Goal: Communication & Community: Participate in discussion

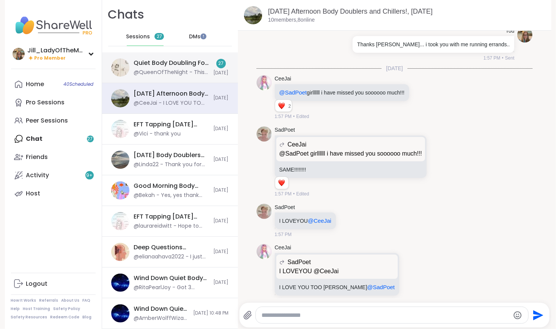
click at [188, 67] on div "Quiet Body Doubling For Productivity - [DATE]" at bounding box center [171, 63] width 75 height 8
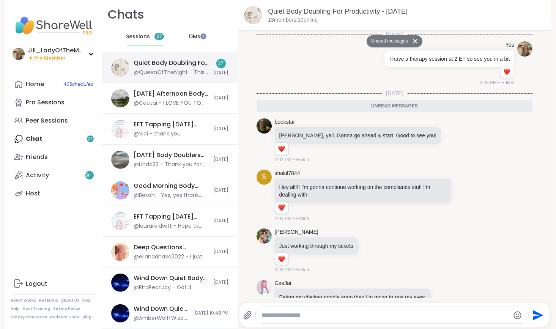
scroll to position [1463, 0]
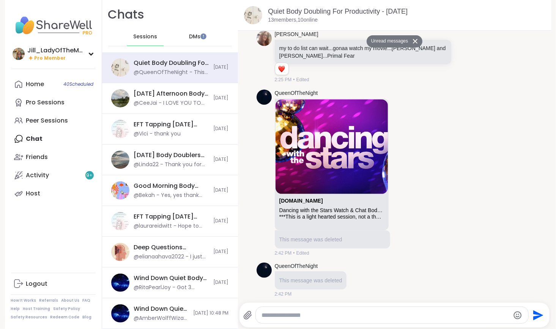
click at [332, 167] on img at bounding box center [331, 146] width 112 height 94
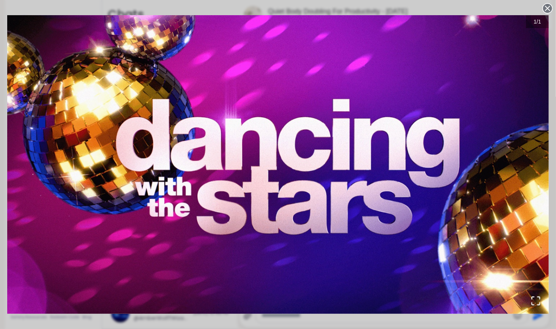
click at [543, 5] on circle at bounding box center [547, 8] width 9 height 9
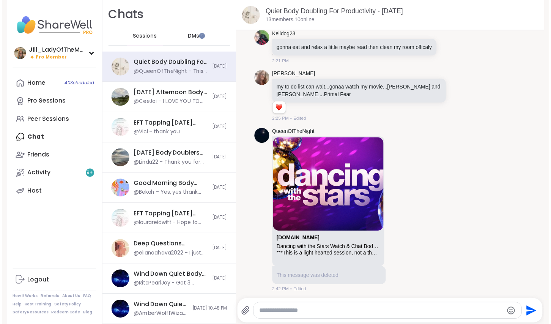
scroll to position [1445, 0]
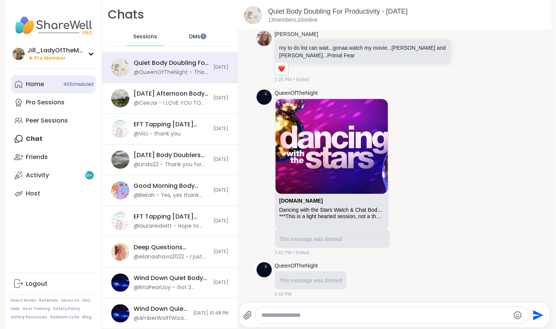
click at [64, 86] on span "40 Scheduled" at bounding box center [79, 84] width 30 height 6
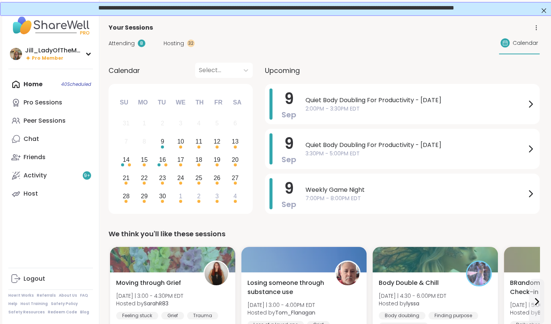
click at [127, 41] on span "Attending" at bounding box center [122, 43] width 26 height 8
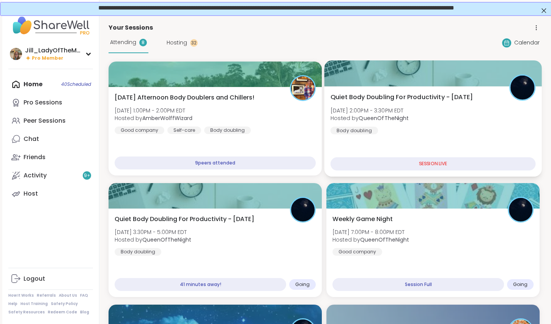
click at [395, 127] on div "Quiet Body Doubling For Productivity - [DATE] [DATE] 2:00PM - 3:30PM EDT Hosted…" at bounding box center [432, 114] width 205 height 42
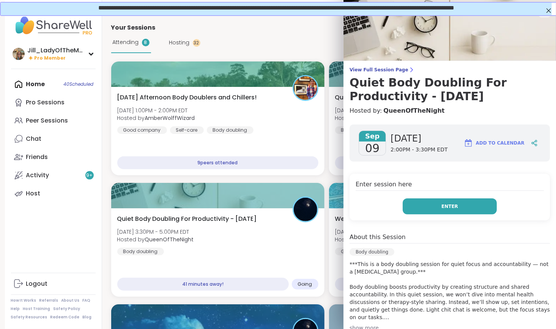
click at [414, 204] on button "Enter" at bounding box center [450, 206] width 94 height 16
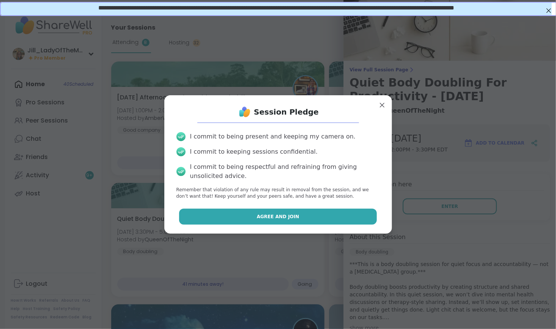
click at [314, 217] on button "Agree and Join" at bounding box center [278, 217] width 198 height 16
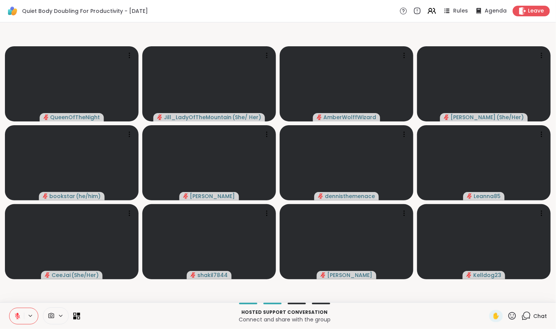
click at [522, 317] on icon at bounding box center [524, 317] width 5 height 5
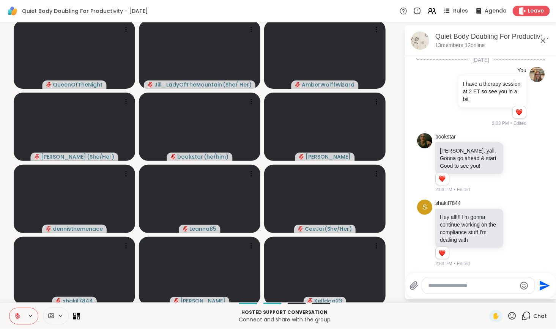
scroll to position [1792, 0]
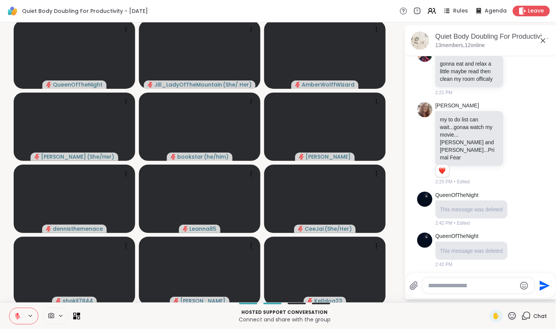
click at [445, 283] on textarea "Type your message" at bounding box center [472, 286] width 88 height 8
click at [446, 287] on textarea "Type your message" at bounding box center [472, 286] width 88 height 8
type textarea "**********"
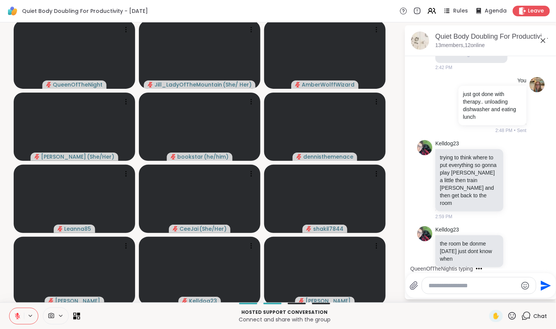
scroll to position [2052, 0]
